Goal: Task Accomplishment & Management: Use online tool/utility

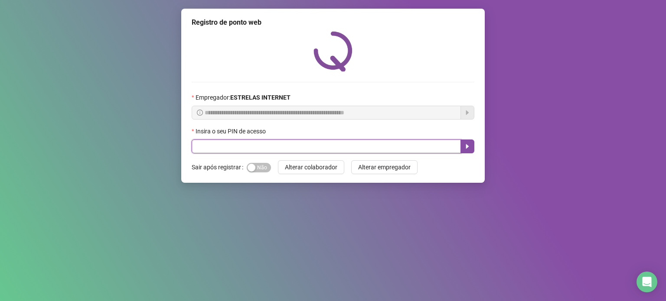
click at [404, 145] on input "text" at bounding box center [326, 147] width 269 height 14
type input "*****"
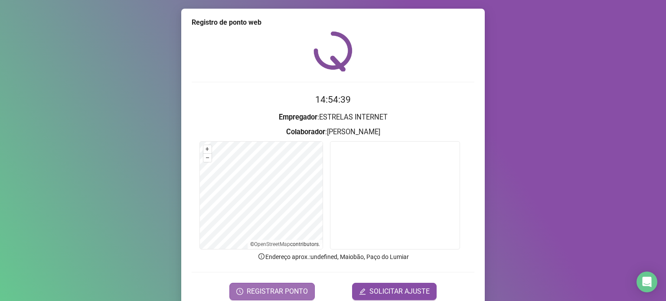
click at [293, 294] on span "REGISTRAR PONTO" at bounding box center [277, 292] width 61 height 10
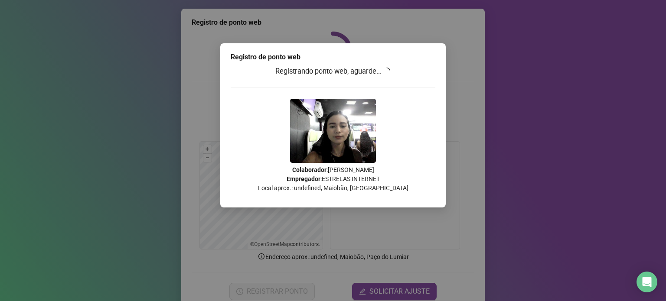
click at [335, 147] on img at bounding box center [333, 131] width 86 height 64
click at [423, 149] on div "Registrando ponto web, aguarde... Colaborador : MYRLA MANUELLE VIEIRA MAGALHÃES…" at bounding box center [333, 132] width 205 height 133
click at [316, 140] on img at bounding box center [333, 131] width 86 height 64
click at [382, 62] on div "Registro de ponto web" at bounding box center [333, 57] width 205 height 10
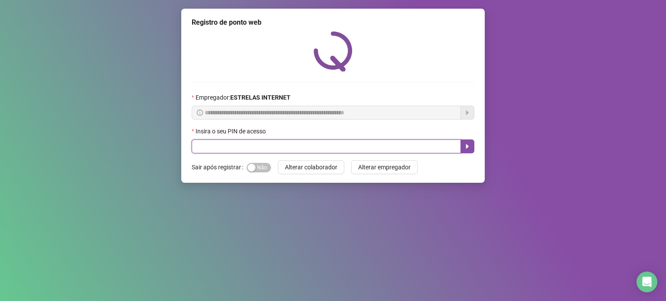
click at [275, 147] on input "text" at bounding box center [326, 147] width 269 height 14
type input "*****"
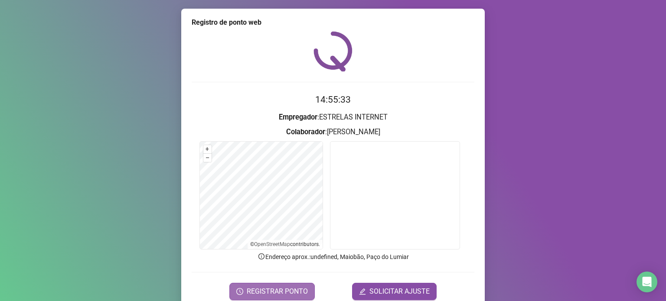
click at [256, 290] on span "REGISTRAR PONTO" at bounding box center [277, 292] width 61 height 10
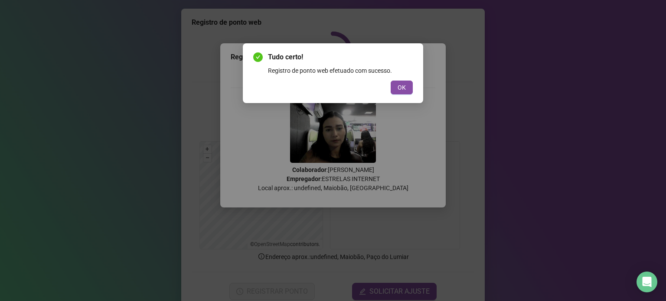
click at [563, 123] on div "Tudo certo! Registro de ponto web efetuado com sucesso. OK" at bounding box center [333, 150] width 666 height 301
click at [403, 88] on span "OK" at bounding box center [401, 88] width 8 height 10
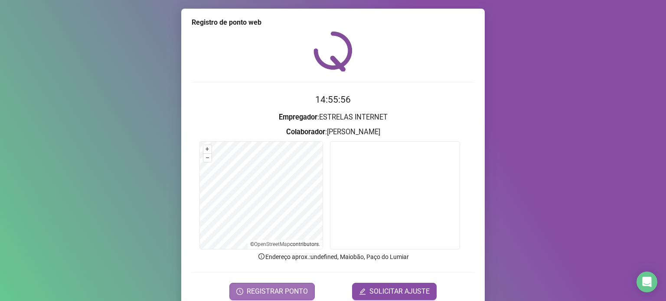
click at [283, 284] on button "REGISTRAR PONTO" at bounding box center [271, 291] width 85 height 17
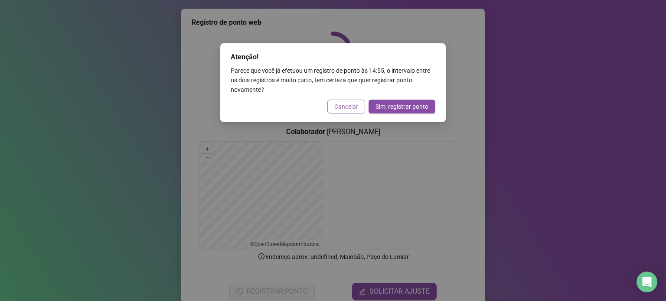
click at [333, 105] on button "Cancelar" at bounding box center [346, 107] width 38 height 14
